Goal: Use online tool/utility: Utilize a website feature to perform a specific function

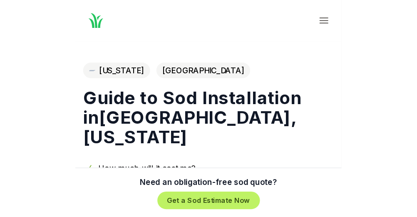
scroll to position [466, 0]
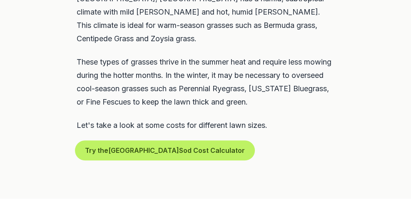
click at [151, 142] on button "Try the Knoxville Sod Cost Calculator" at bounding box center [165, 150] width 177 height 17
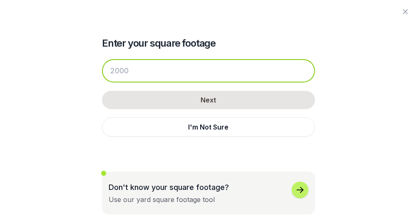
click at [119, 67] on input "number" at bounding box center [208, 70] width 213 height 23
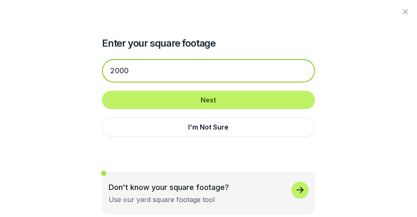
type input "2000"
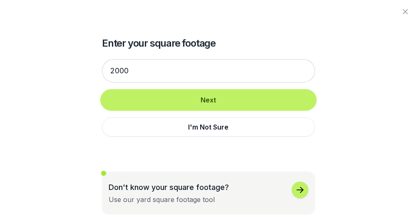
click at [207, 99] on button "Next" at bounding box center [208, 100] width 213 height 18
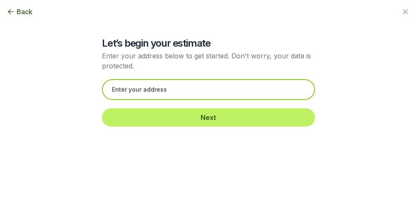
click at [207, 99] on input "text" at bounding box center [208, 89] width 213 height 21
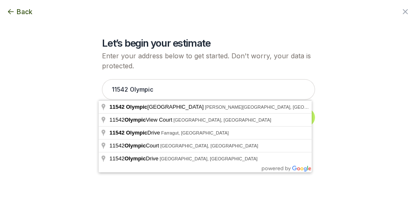
type input "[STREET_ADDRESS][PERSON_NAME]"
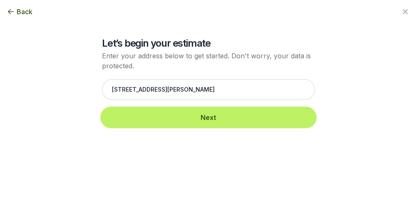
click at [200, 119] on button "Next" at bounding box center [208, 117] width 213 height 18
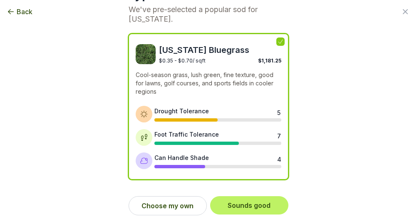
scroll to position [54, 0]
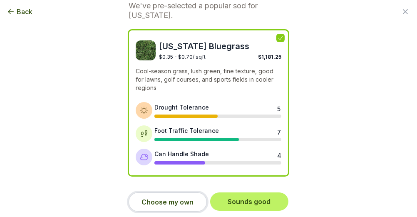
click at [172, 185] on button "Choose my own" at bounding box center [168, 201] width 78 height 19
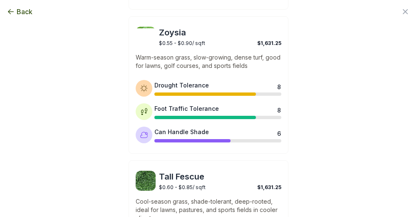
scroll to position [347, 0]
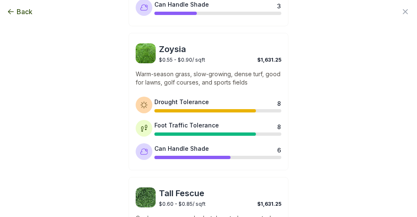
click at [147, 49] on img at bounding box center [146, 53] width 20 height 20
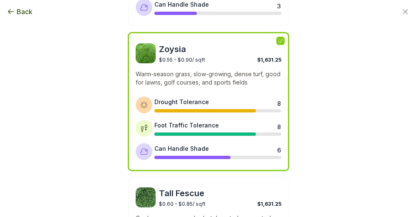
click at [170, 82] on p "Warm-season grass, slow-growing, dense turf, good for lawns, golf courses, and …" at bounding box center [209, 78] width 146 height 17
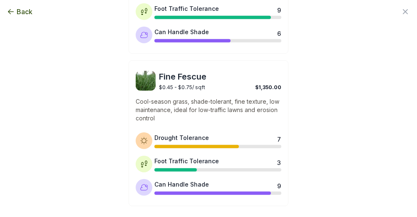
scroll to position [797, 0]
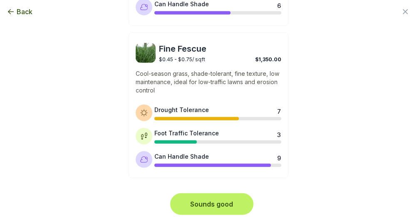
click at [211, 185] on button "Sounds good" at bounding box center [212, 204] width 80 height 18
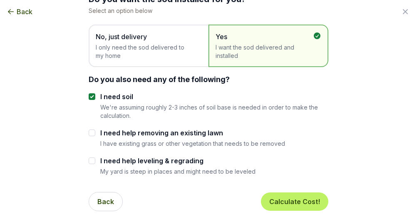
scroll to position [44, 0]
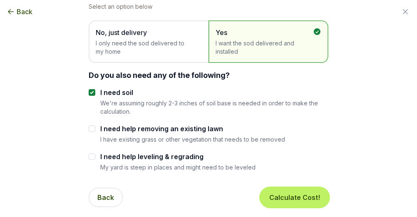
click at [227, 185] on button "Calculate Cost!" at bounding box center [294, 197] width 67 height 18
click at [227, 185] on button "Calculating Cost!" at bounding box center [286, 197] width 83 height 18
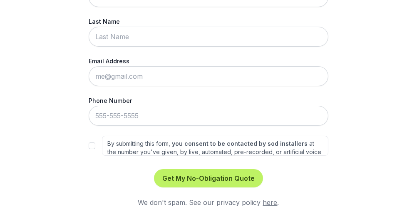
scroll to position [0, 0]
